Goal: Information Seeking & Learning: Learn about a topic

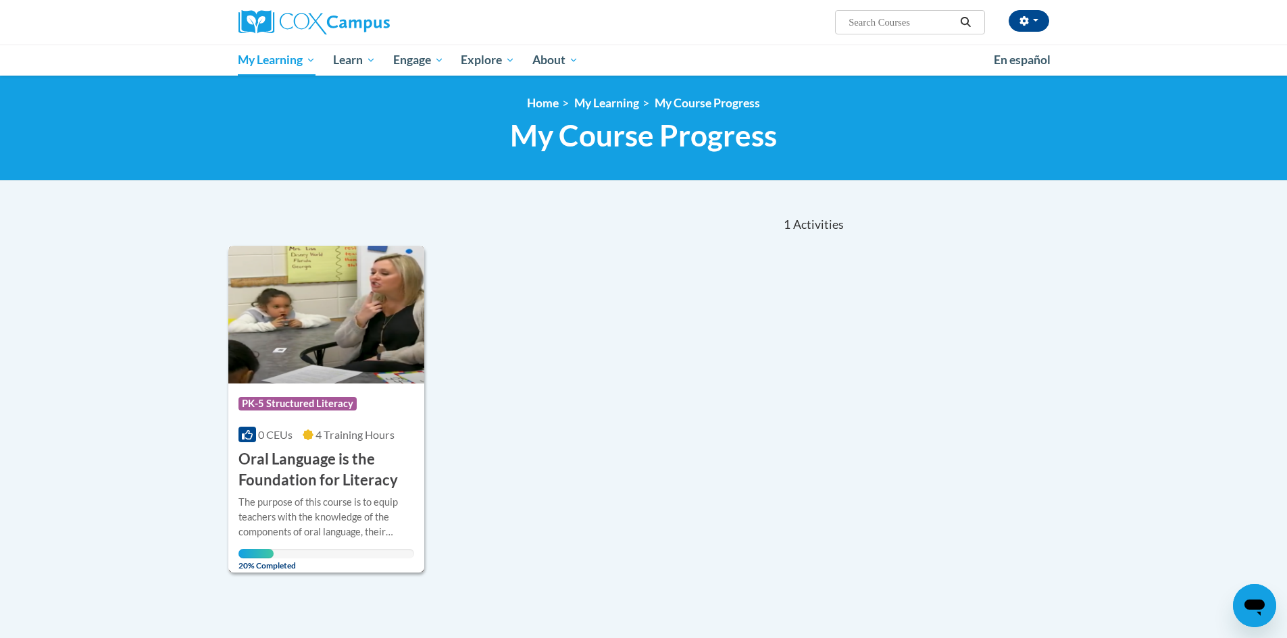
click at [300, 486] on h3 "Oral Language is the Foundation for Literacy" at bounding box center [326, 470] width 176 height 42
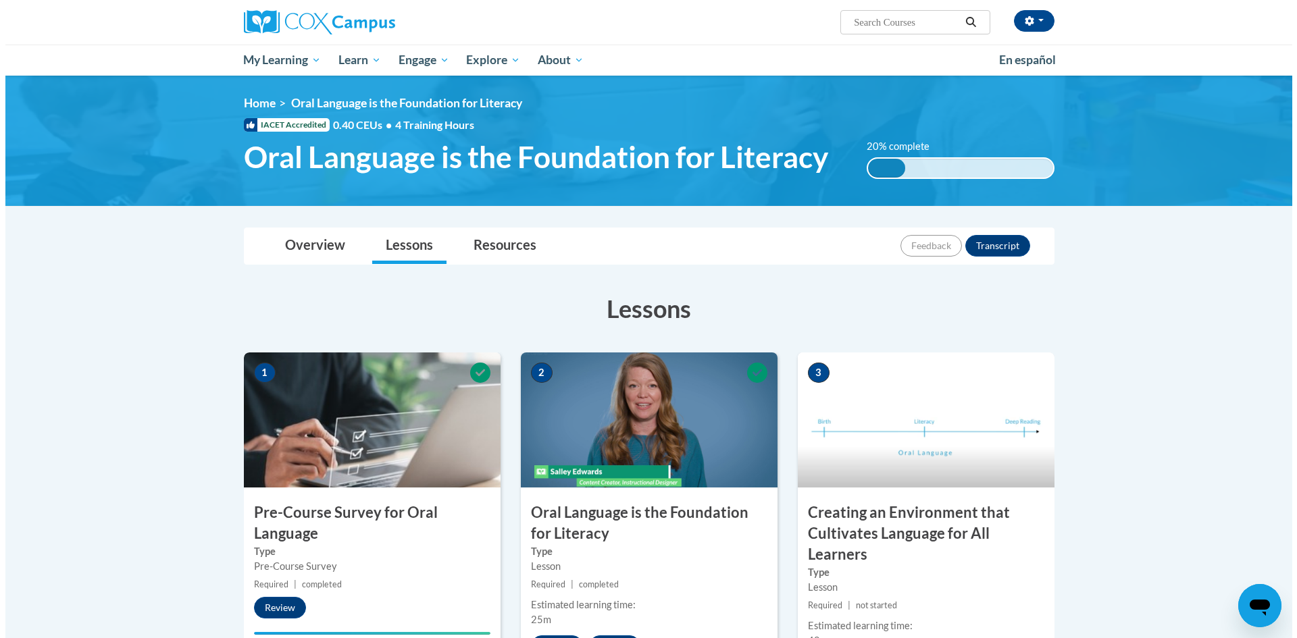
scroll to position [338, 0]
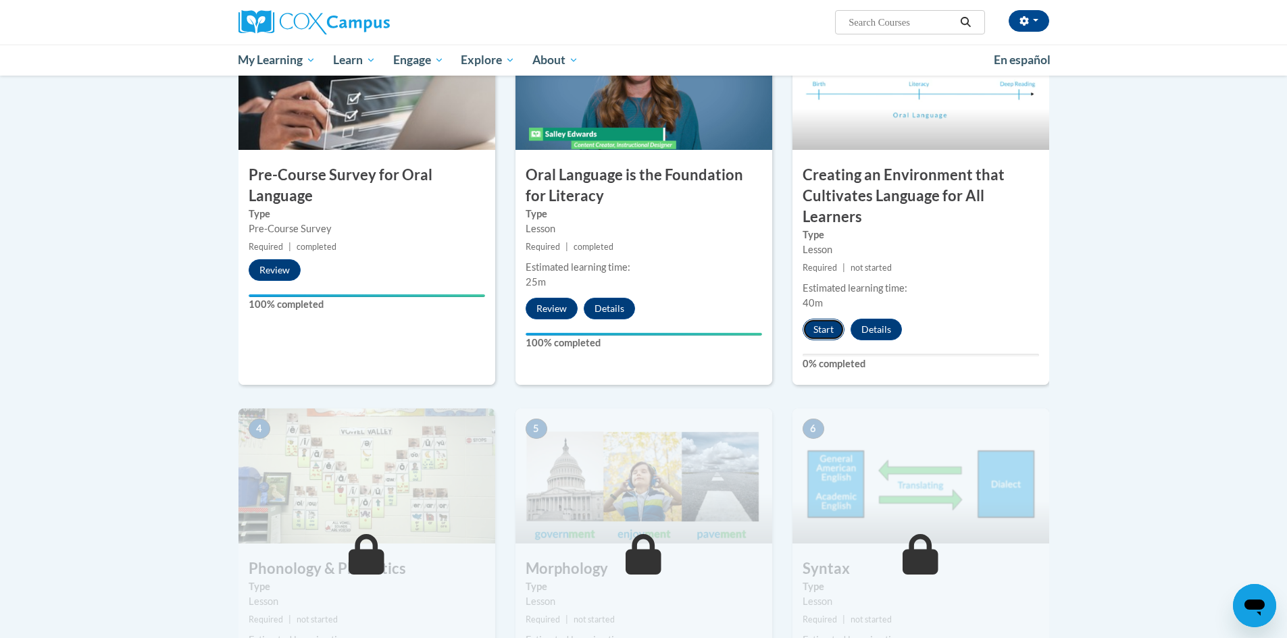
click at [834, 338] on button "Start" at bounding box center [824, 330] width 42 height 22
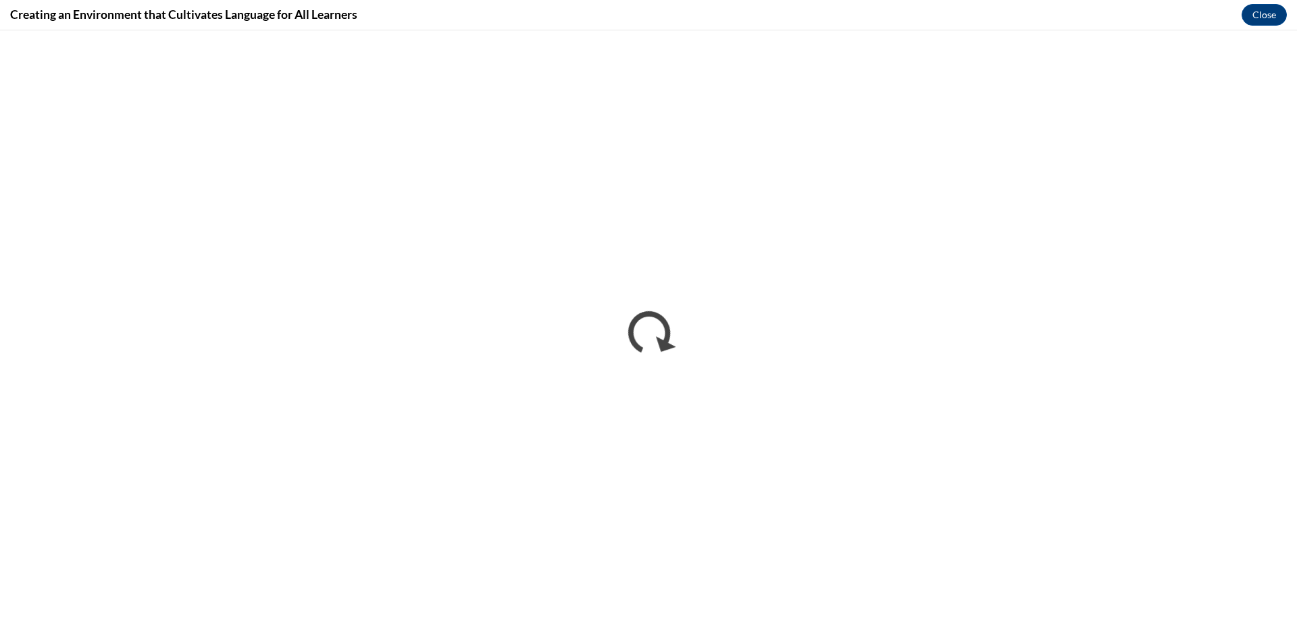
scroll to position [0, 0]
